Goal: Information Seeking & Learning: Learn about a topic

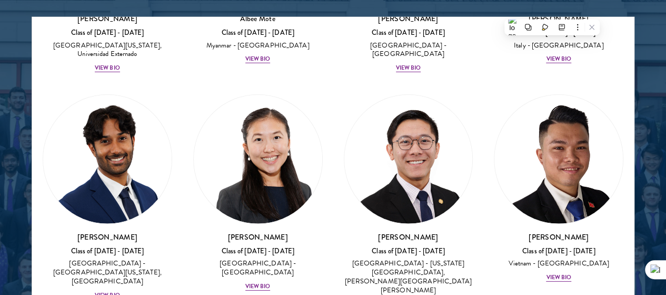
scroll to position [1388, 0]
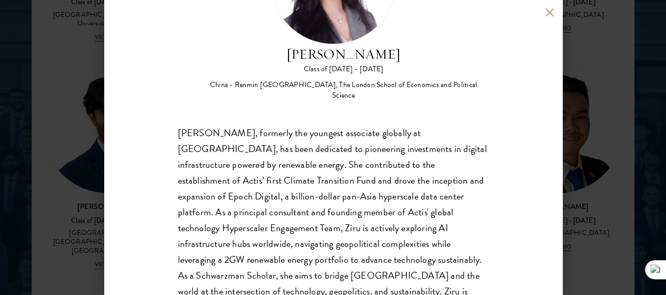
scroll to position [114, 0]
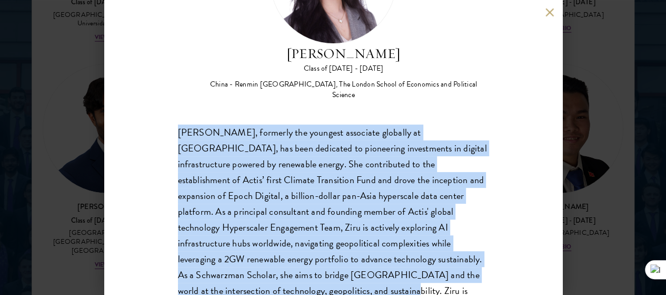
drag, startPoint x: 178, startPoint y: 75, endPoint x: 207, endPoint y: 278, distance: 204.8
click at [207, 278] on div "[PERSON_NAME] Class of [DATE] - [DATE] [GEOGRAPHIC_DATA] - Renmin [GEOGRAPHIC_D…" at bounding box center [333, 147] width 458 height 295
copy div "[PERSON_NAME], formerly the youngest associate globally at [GEOGRAPHIC_DATA], h…"
click at [553, 12] on button at bounding box center [550, 12] width 9 height 9
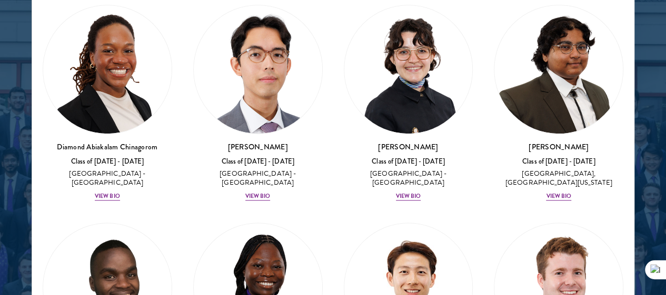
scroll to position [2014, 0]
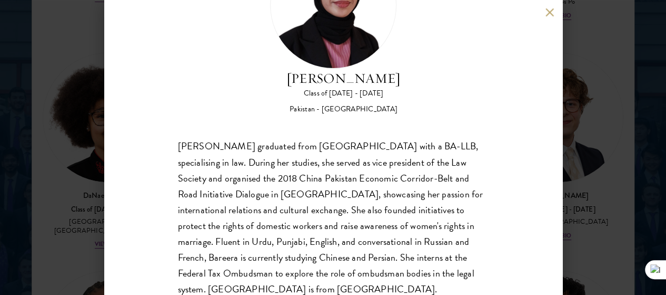
scroll to position [93, 0]
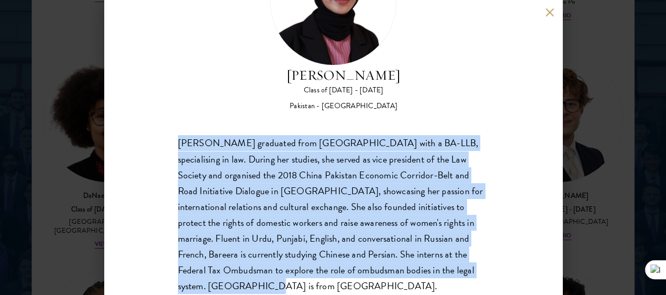
drag, startPoint x: 178, startPoint y: 99, endPoint x: 359, endPoint y: 246, distance: 233.7
click at [359, 246] on div "[PERSON_NAME] graduated from [GEOGRAPHIC_DATA] with a BA-LLB, specialising in l…" at bounding box center [333, 214] width 311 height 158
copy div "[PERSON_NAME] graduated from [GEOGRAPHIC_DATA] with a BA-LLB, specialising in l…"
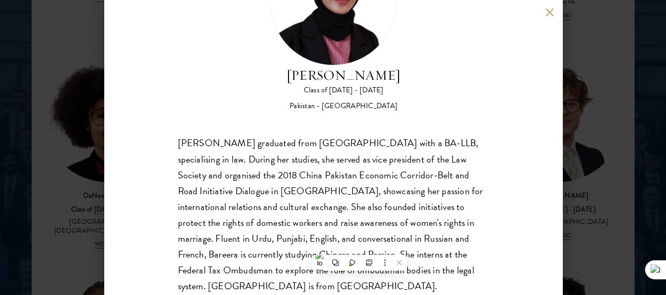
click at [491, 40] on div "Bree Javed Class of [DATE] - [DATE] [GEOGRAPHIC_DATA] - [GEOGRAPHIC_DATA] [PERS…" at bounding box center [333, 147] width 458 height 295
click at [549, 12] on button at bounding box center [550, 12] width 9 height 9
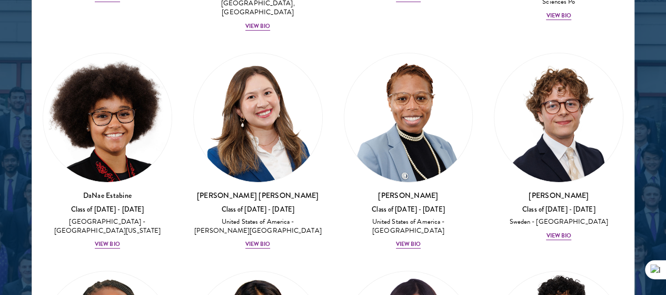
drag, startPoint x: 379, startPoint y: 183, endPoint x: 382, endPoint y: 60, distance: 123.3
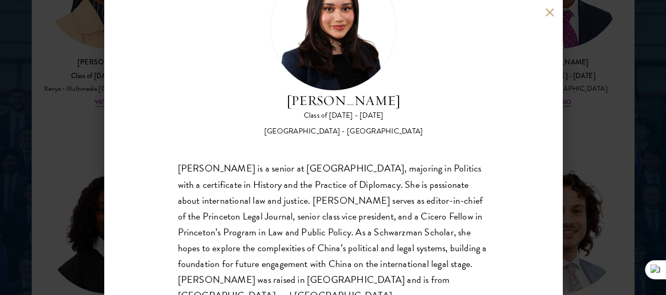
scroll to position [75, 0]
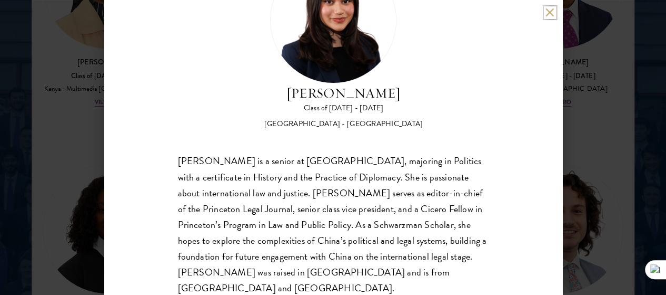
click at [551, 10] on button at bounding box center [550, 12] width 9 height 9
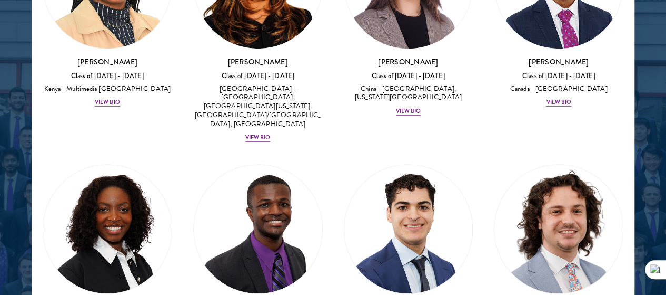
scroll to position [2586, 0]
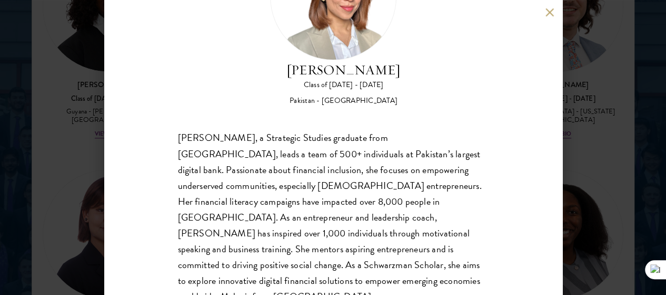
scroll to position [100, 0]
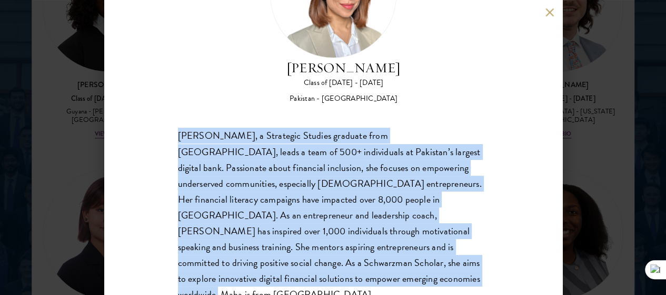
drag, startPoint x: 179, startPoint y: 88, endPoint x: 252, endPoint y: 266, distance: 192.5
click at [252, 266] on div "[PERSON_NAME], a Strategic Studies graduate from [GEOGRAPHIC_DATA], leads a tea…" at bounding box center [333, 215] width 311 height 174
copy div "[PERSON_NAME], a Strategic Studies graduate from [GEOGRAPHIC_DATA], leads a tea…"
